Goal: Task Accomplishment & Management: Manage account settings

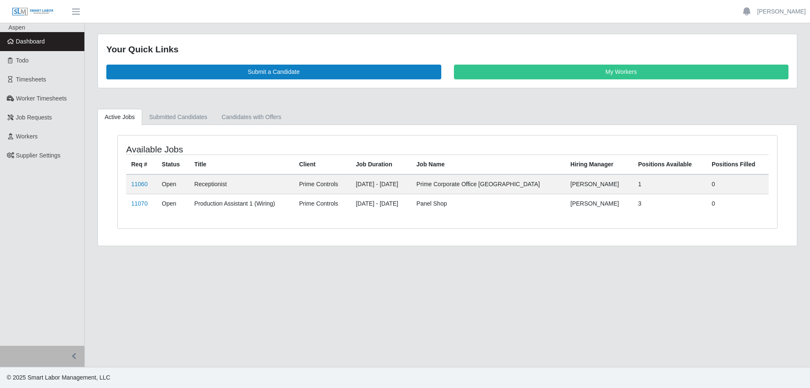
click at [35, 37] on link "Dashboard" at bounding box center [42, 41] width 84 height 19
click at [134, 186] on link "11060" at bounding box center [139, 183] width 16 height 7
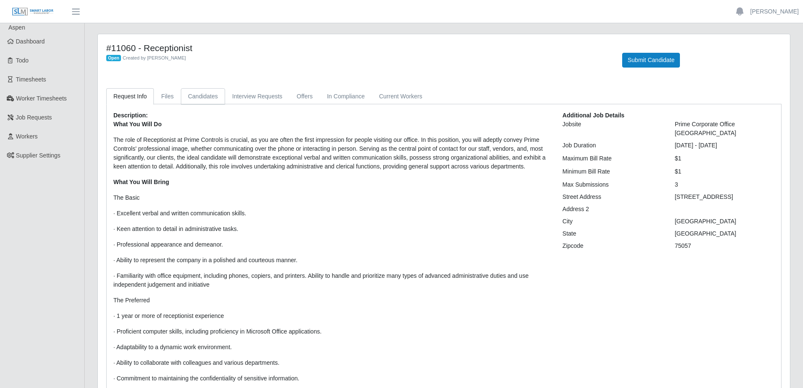
click at [210, 96] on link "Candidates" at bounding box center [203, 96] width 44 height 16
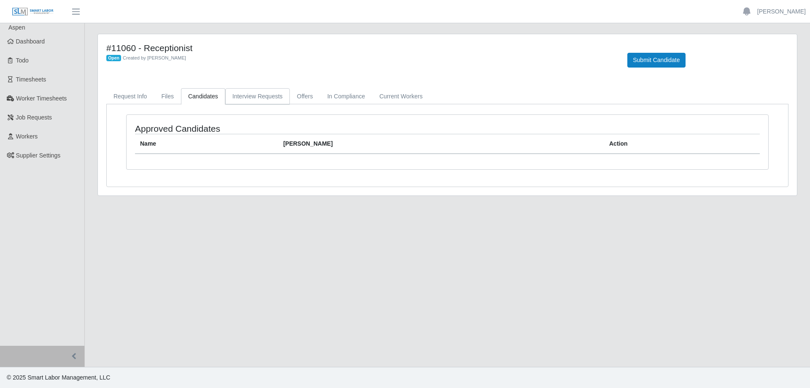
click at [241, 99] on link "Interview Requests" at bounding box center [257, 96] width 65 height 16
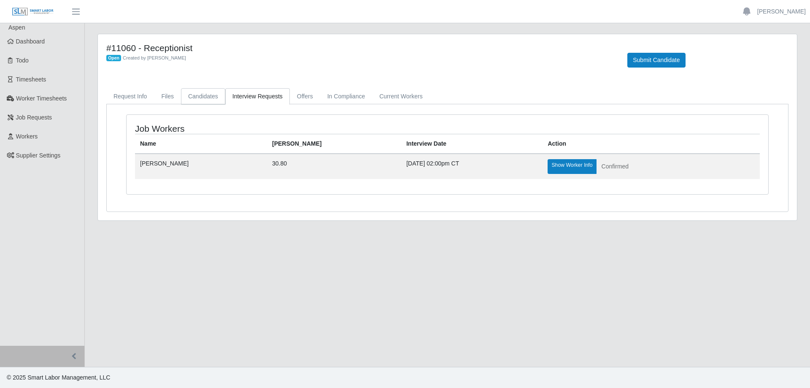
click at [192, 94] on link "Candidates" at bounding box center [203, 96] width 44 height 16
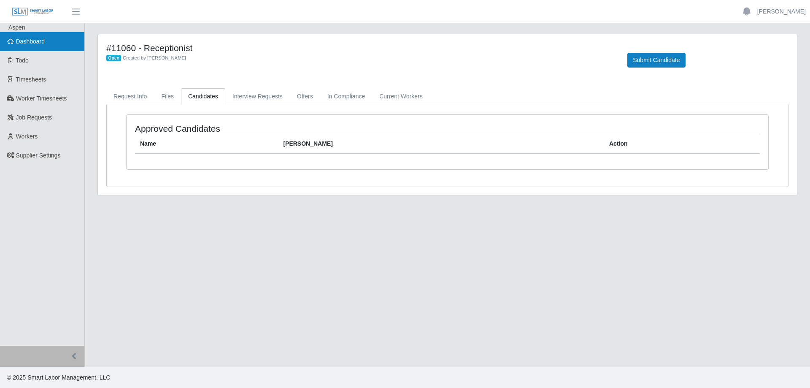
click at [37, 44] on span "Dashboard" at bounding box center [30, 41] width 29 height 7
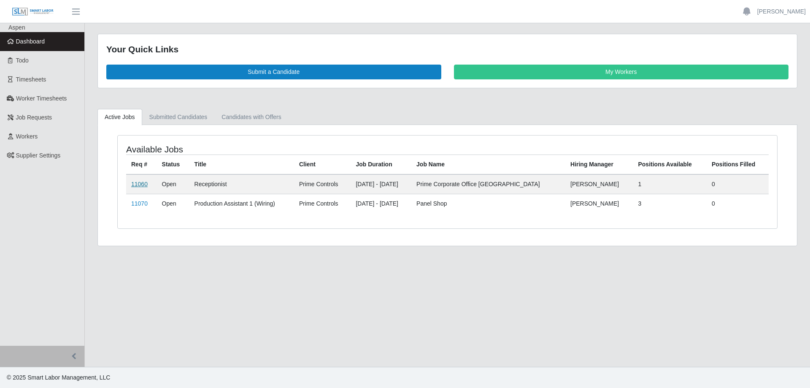
click at [143, 183] on link "11060" at bounding box center [139, 183] width 16 height 7
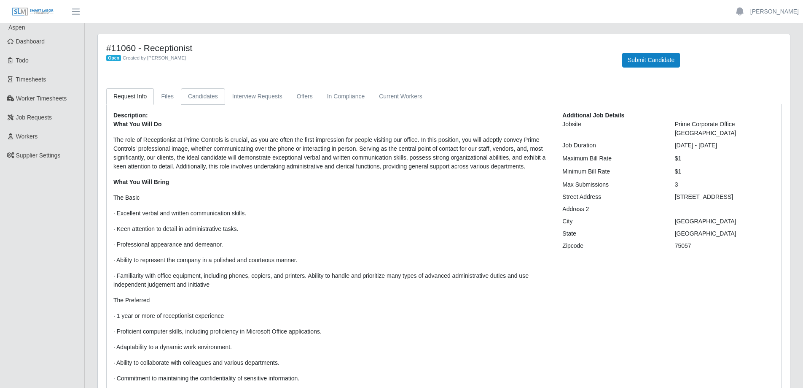
click at [202, 93] on link "Candidates" at bounding box center [203, 96] width 44 height 16
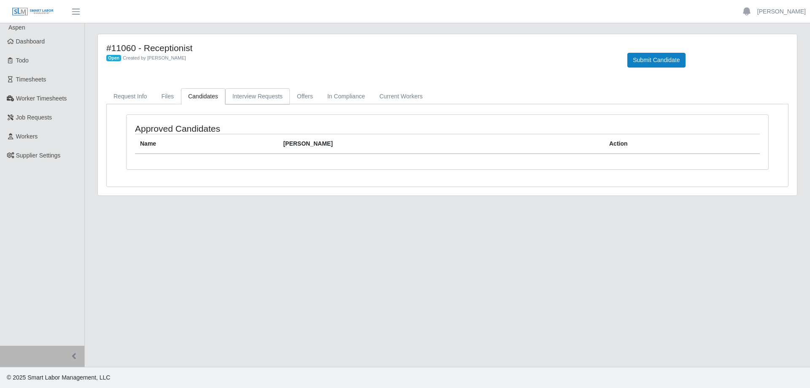
click at [246, 96] on link "Interview Requests" at bounding box center [257, 96] width 65 height 16
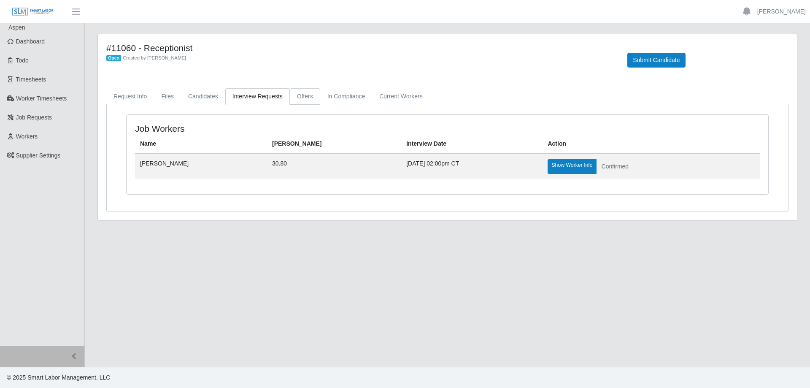
click at [301, 99] on link "Offers" at bounding box center [305, 96] width 30 height 16
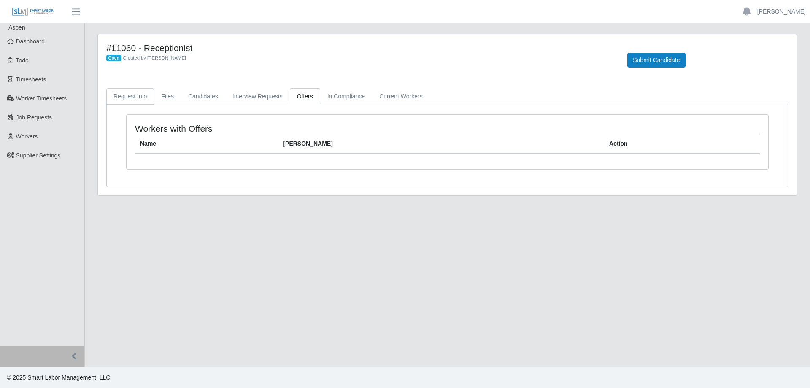
click at [131, 99] on link "Request Info" at bounding box center [130, 96] width 48 height 16
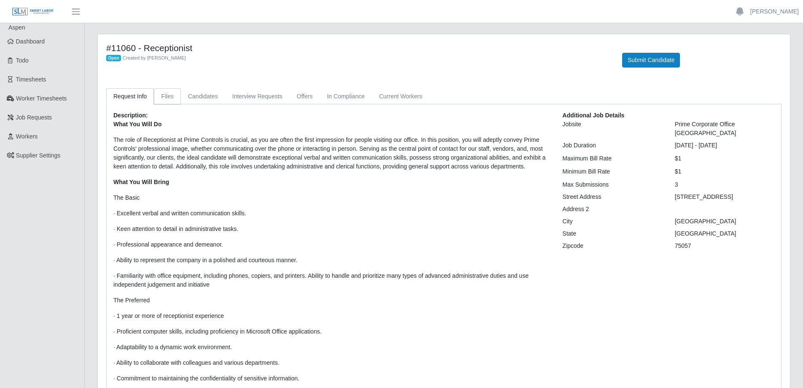
click at [164, 96] on link "Files" at bounding box center [167, 96] width 27 height 16
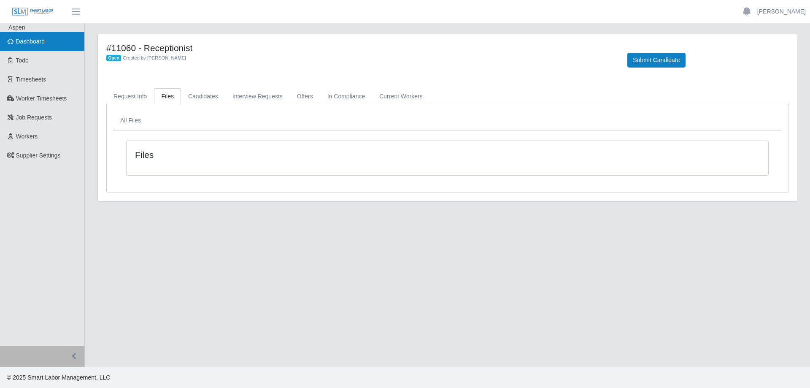
click at [39, 45] on span "Dashboard" at bounding box center [30, 41] width 29 height 7
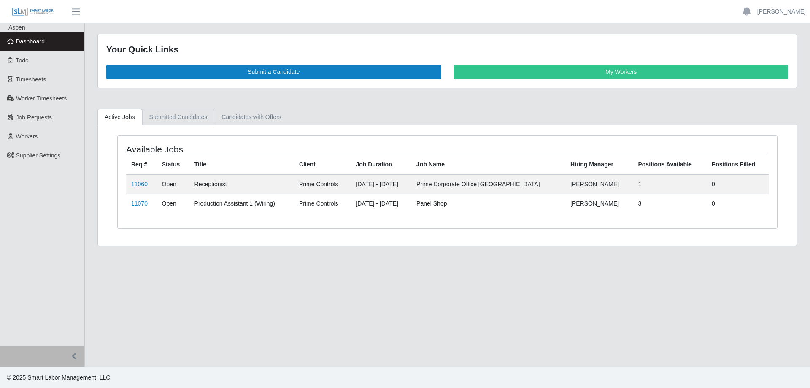
click at [164, 118] on link "Submitted Candidates" at bounding box center [178, 117] width 73 height 16
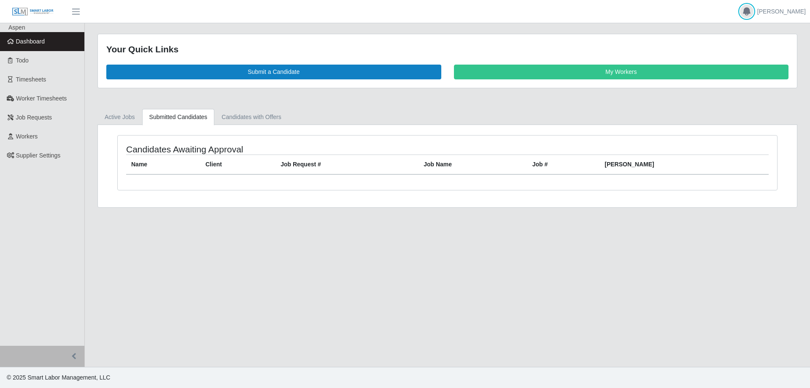
click at [751, 14] on icon "button" at bounding box center [746, 11] width 10 height 10
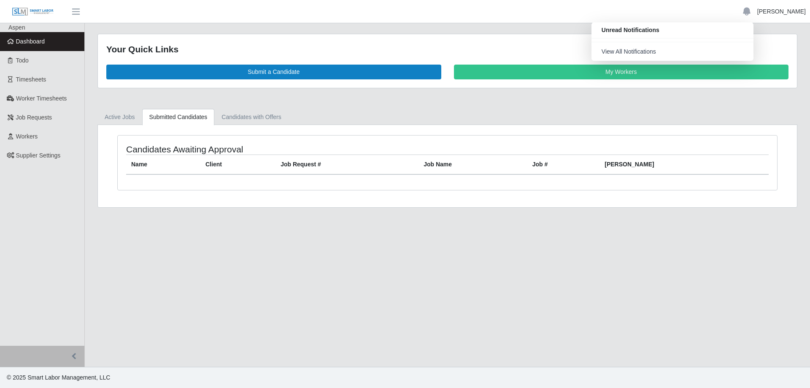
click at [791, 13] on link "[PERSON_NAME]" at bounding box center [781, 11] width 48 height 9
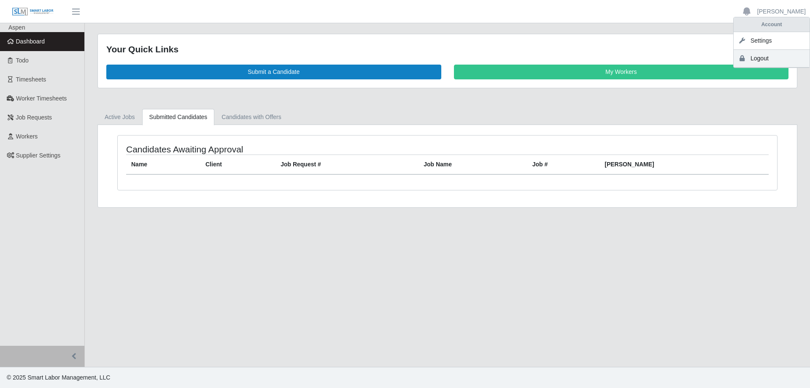
click at [762, 57] on link "Logout" at bounding box center [771, 59] width 76 height 18
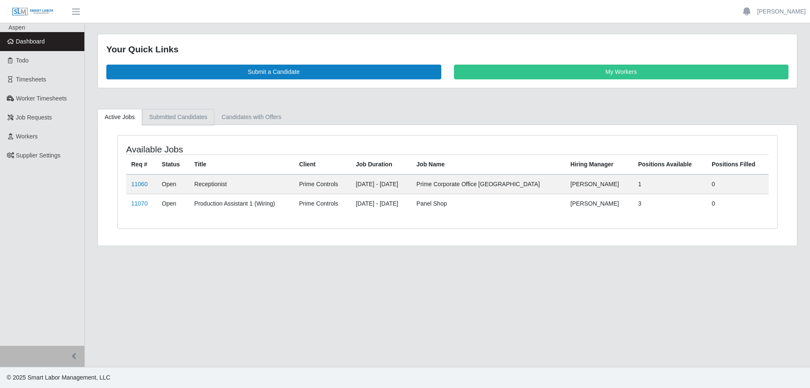
click at [189, 112] on link "Submitted Candidates" at bounding box center [178, 117] width 73 height 16
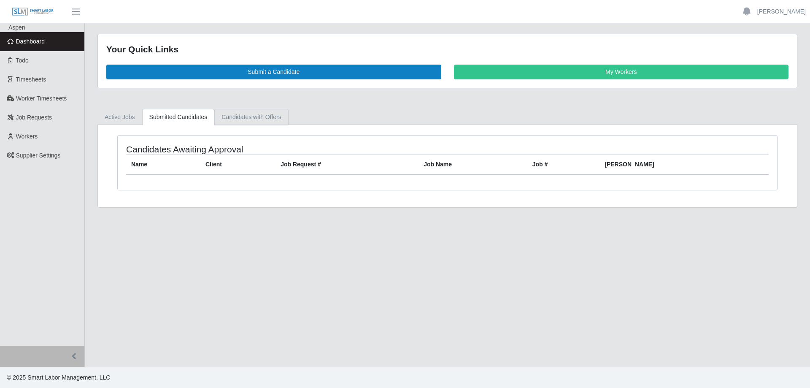
click at [226, 117] on link "Candidates with Offers" at bounding box center [251, 117] width 74 height 16
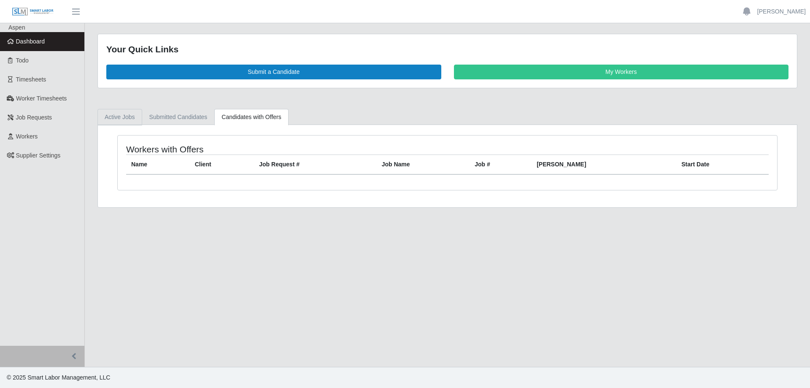
click at [124, 117] on link "Active Jobs" at bounding box center [119, 117] width 45 height 16
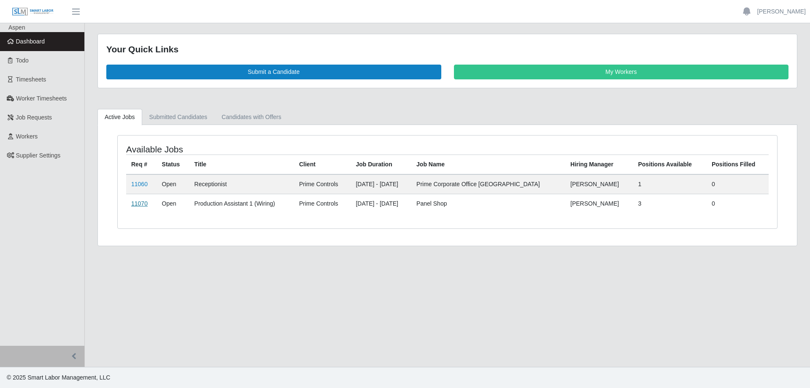
click at [142, 205] on link "11070" at bounding box center [139, 203] width 16 height 7
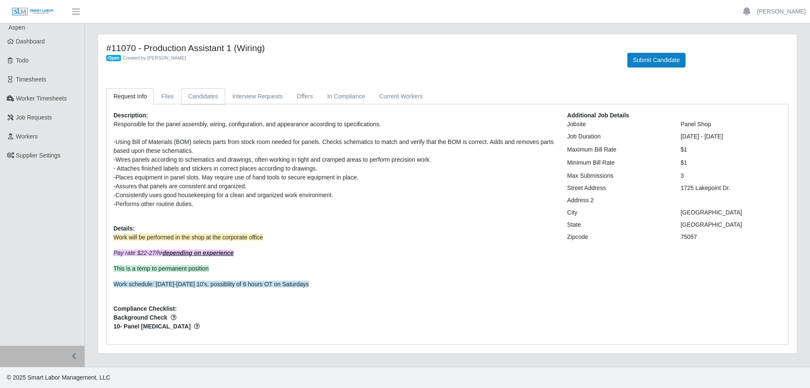
click at [195, 101] on link "Candidates" at bounding box center [203, 96] width 44 height 16
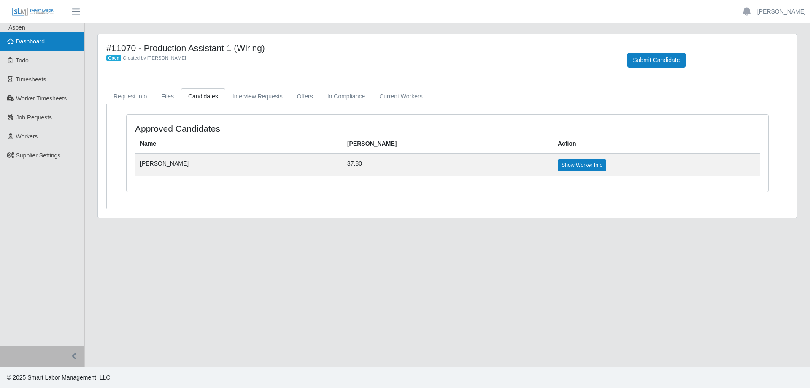
click at [50, 42] on link "Dashboard" at bounding box center [42, 41] width 84 height 19
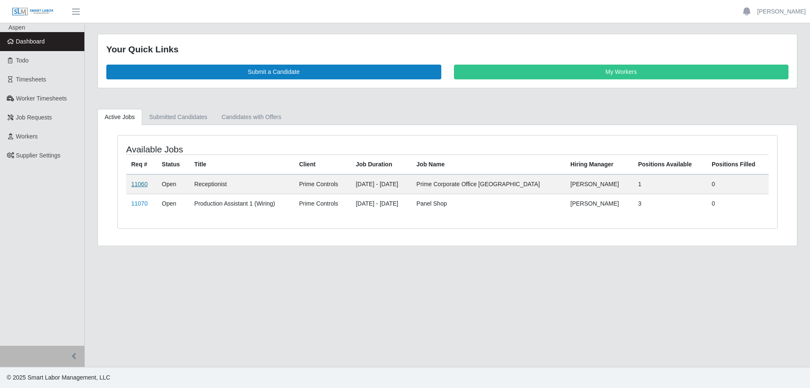
click at [145, 185] on link "11060" at bounding box center [139, 183] width 16 height 7
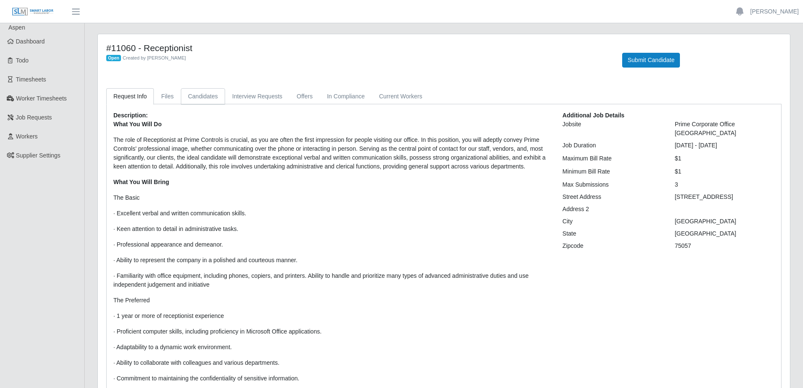
click at [202, 97] on link "Candidates" at bounding box center [203, 96] width 44 height 16
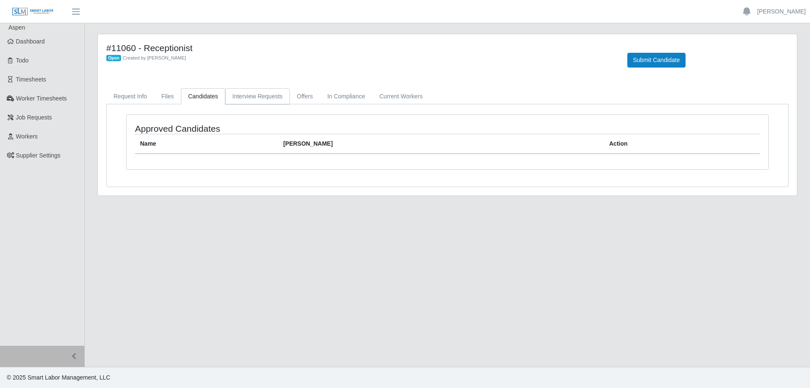
click at [253, 97] on link "Interview Requests" at bounding box center [257, 96] width 65 height 16
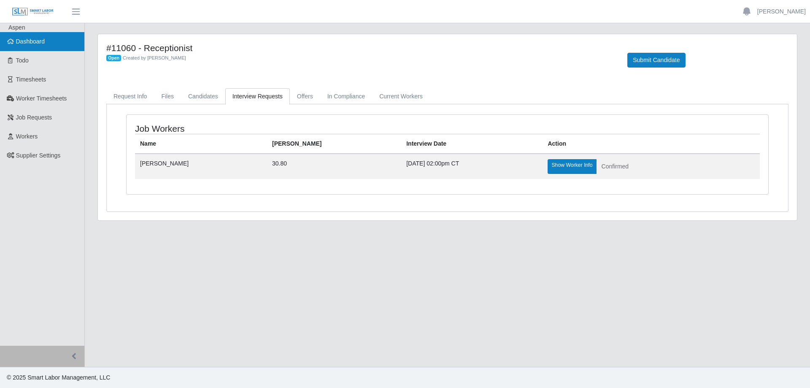
click at [49, 43] on link "Dashboard" at bounding box center [42, 41] width 84 height 19
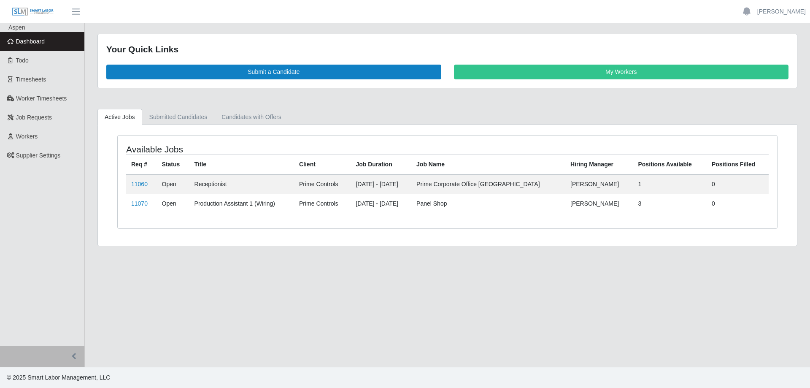
click at [43, 41] on span "Dashboard" at bounding box center [30, 41] width 29 height 7
click at [172, 118] on link "Submitted Candidates" at bounding box center [178, 117] width 73 height 16
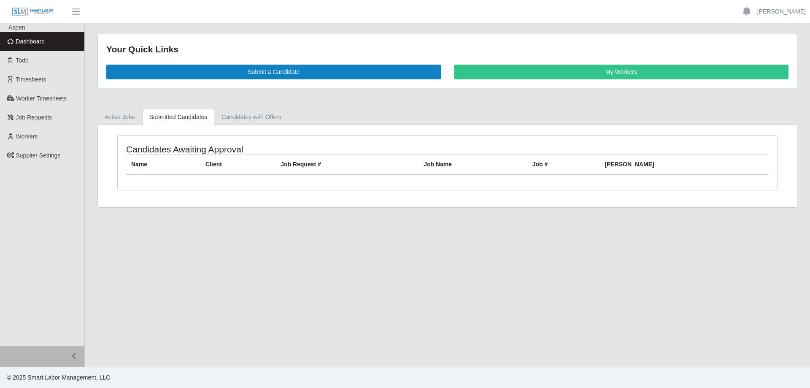
click at [46, 41] on link "Dashboard" at bounding box center [42, 41] width 84 height 19
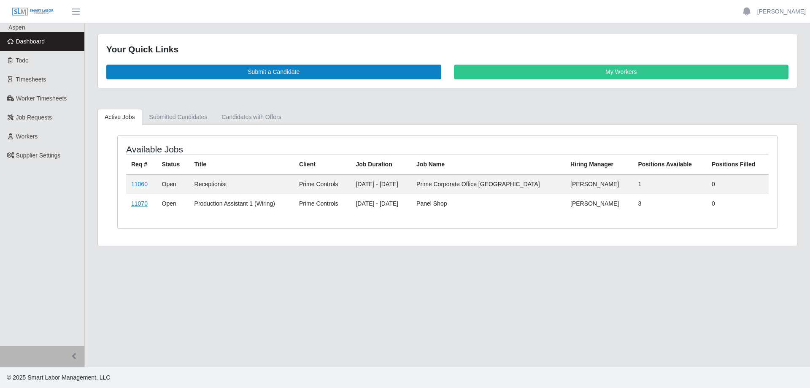
click at [140, 202] on link "11070" at bounding box center [139, 203] width 16 height 7
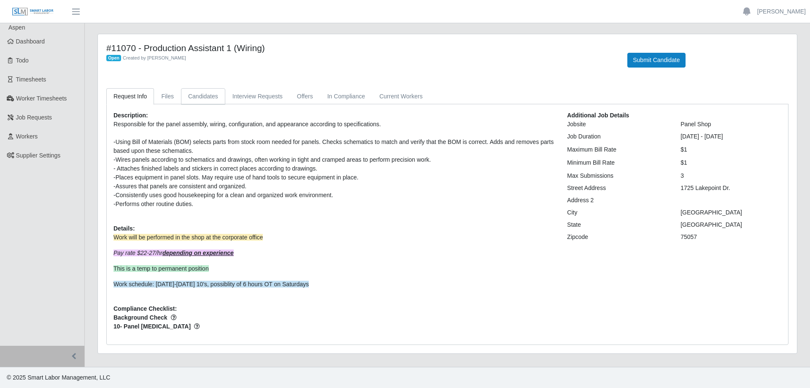
click at [201, 96] on link "Candidates" at bounding box center [203, 96] width 44 height 16
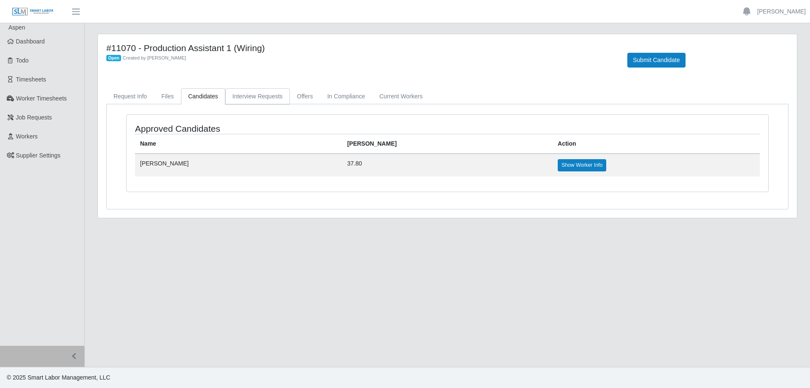
click at [242, 94] on link "Interview Requests" at bounding box center [257, 96] width 65 height 16
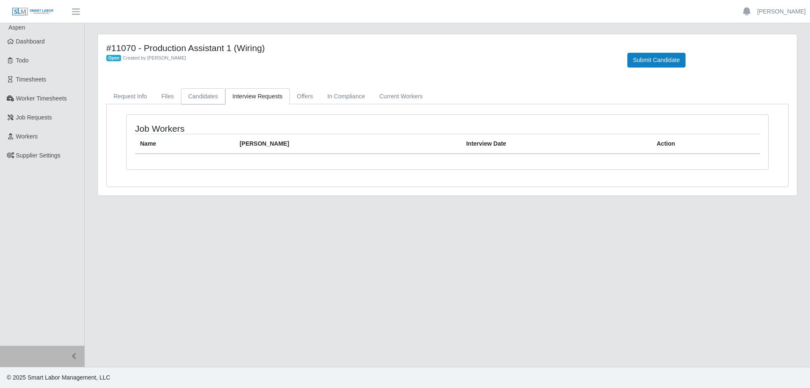
click at [204, 100] on link "Candidates" at bounding box center [203, 96] width 44 height 16
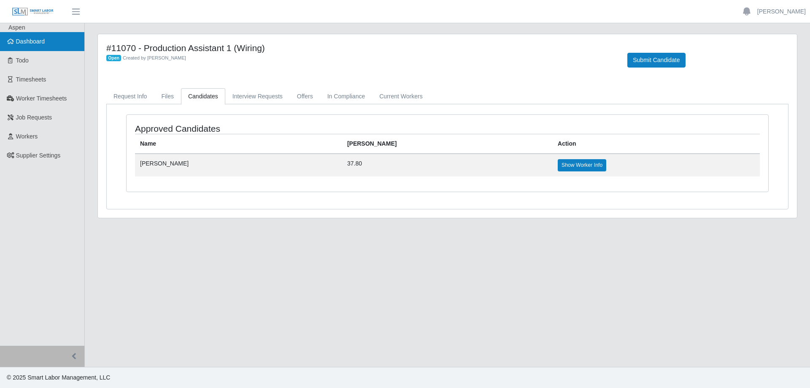
click at [48, 40] on link "Dashboard" at bounding box center [42, 41] width 84 height 19
